Goal: Navigation & Orientation: Find specific page/section

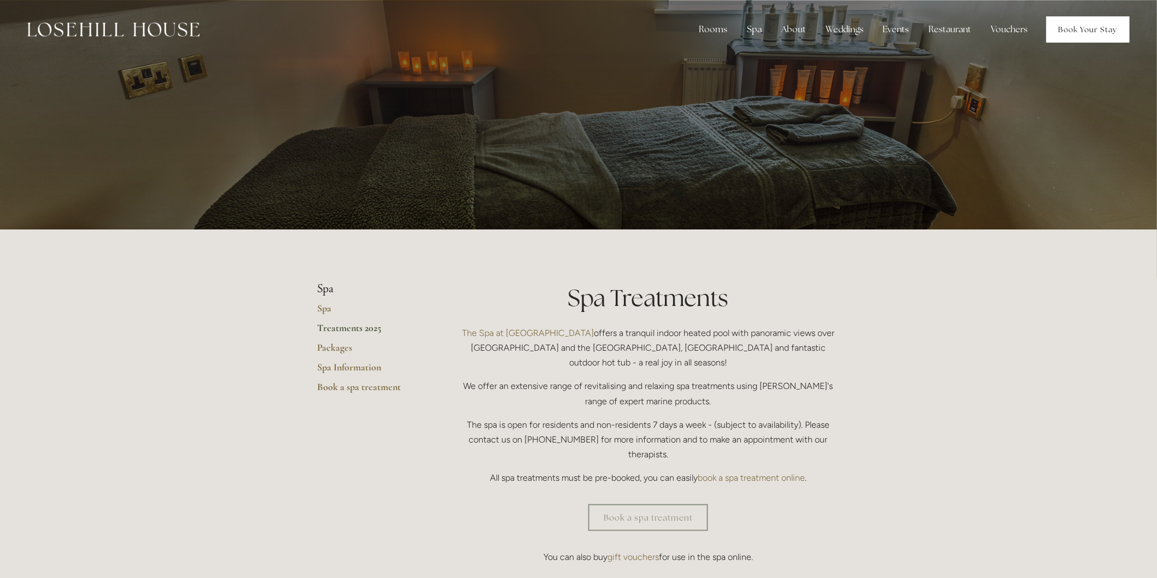
click at [1089, 31] on link "Book Your Stay" at bounding box center [1087, 29] width 83 height 26
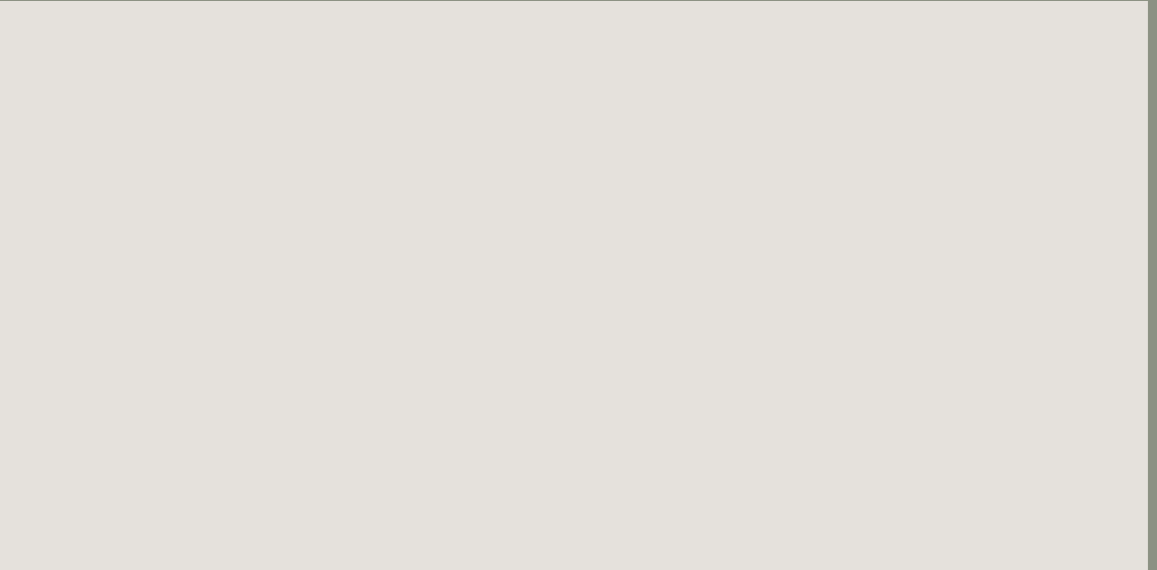
scroll to position [0, 9]
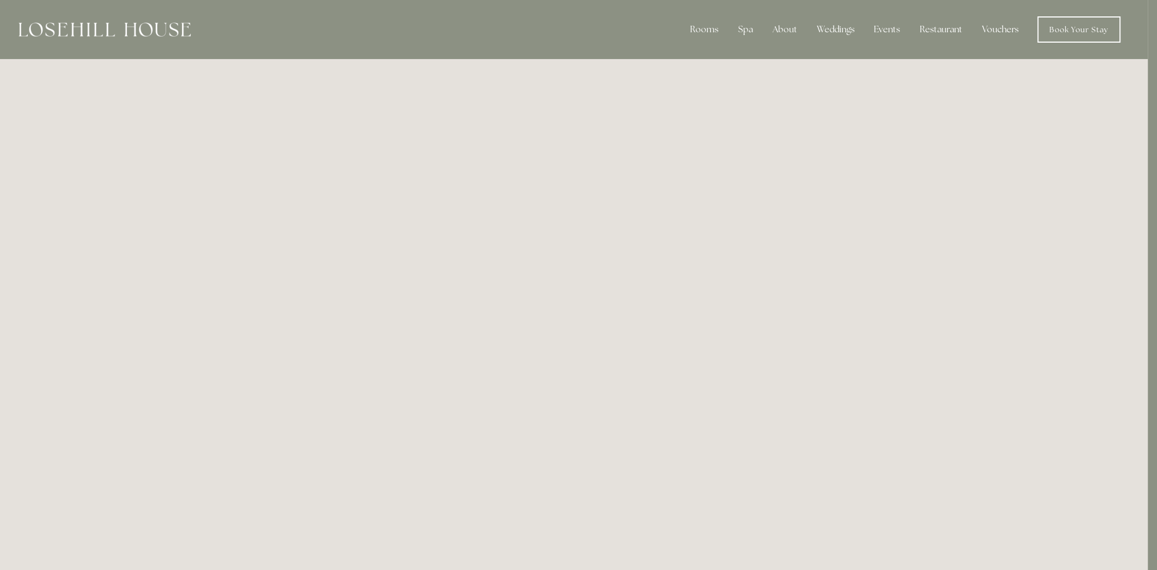
click at [999, 32] on link "Vouchers" at bounding box center [1001, 30] width 54 height 22
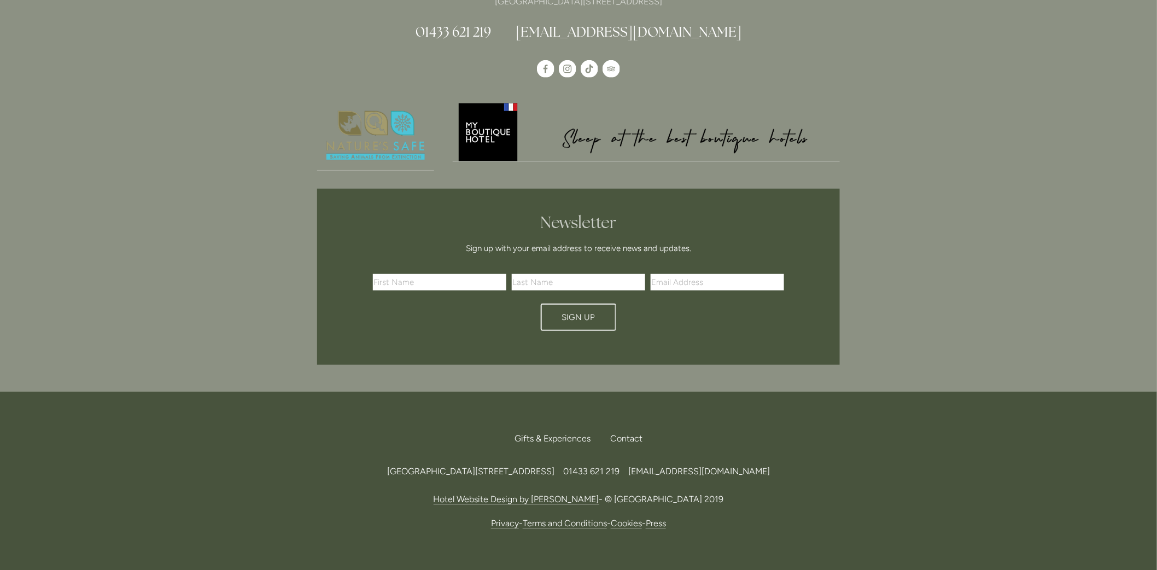
scroll to position [1981, 0]
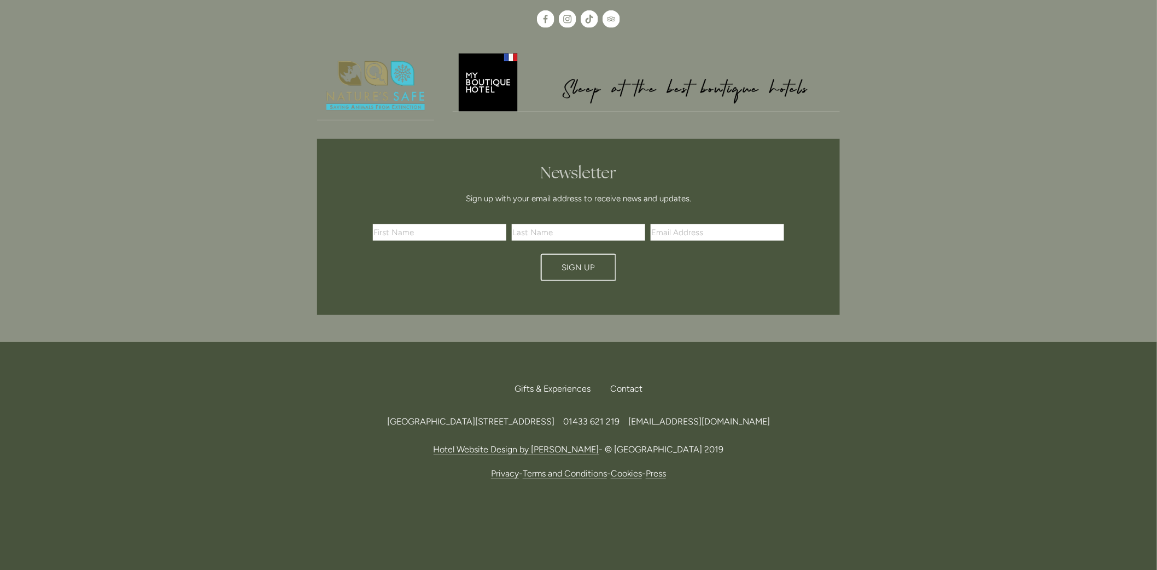
click at [559, 475] on link "Terms and Conditions" at bounding box center [565, 473] width 84 height 11
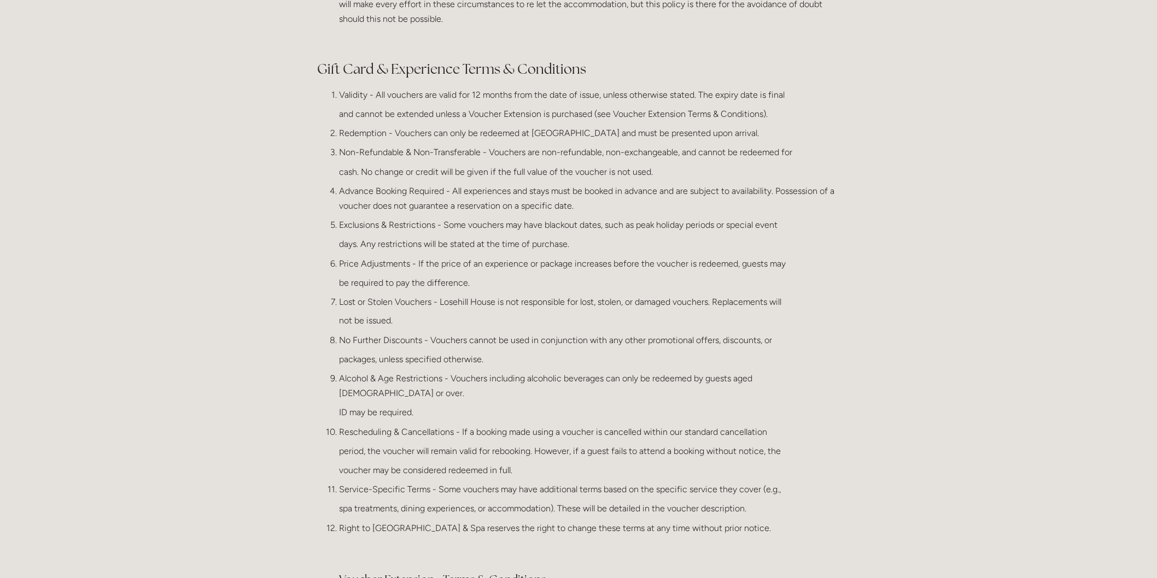
scroll to position [547, 0]
click at [1005, 142] on div "Rooms Rooms Your Stay Book a stay Offers Spa" at bounding box center [578, 493] width 1157 height 2080
